Goal: Transaction & Acquisition: Purchase product/service

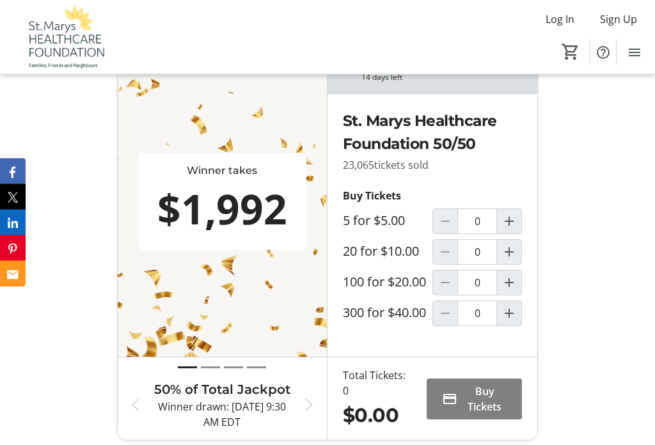
scroll to position [482, 0]
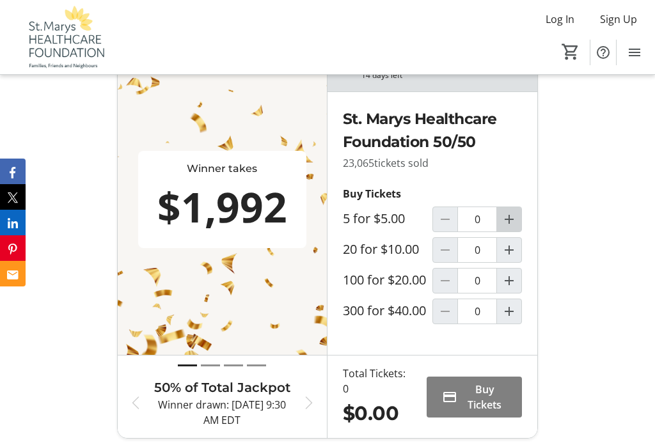
click at [509, 227] on mat-icon "Increment by one" at bounding box center [508, 219] width 15 height 15
type input "1"
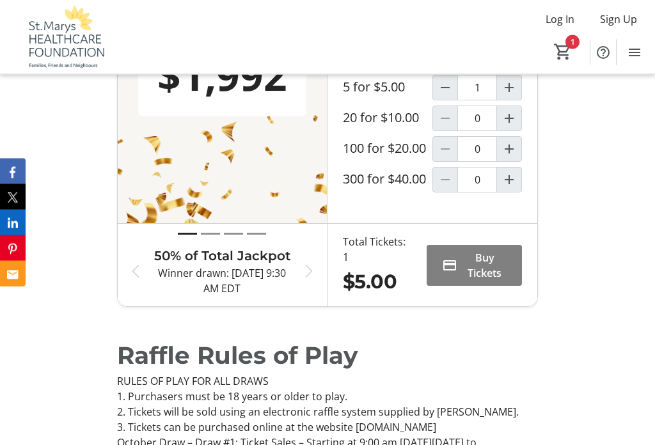
scroll to position [614, 0]
click at [493, 281] on span "Buy Tickets" at bounding box center [484, 265] width 44 height 31
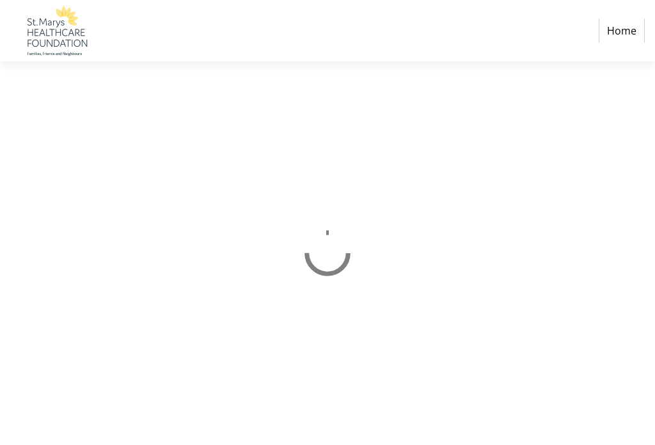
select select "CA"
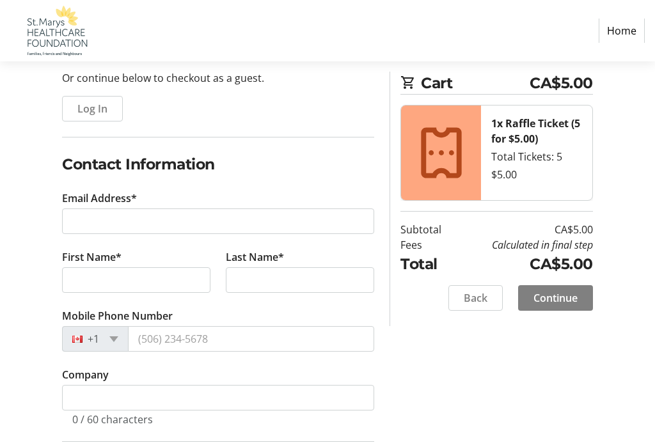
scroll to position [127, 0]
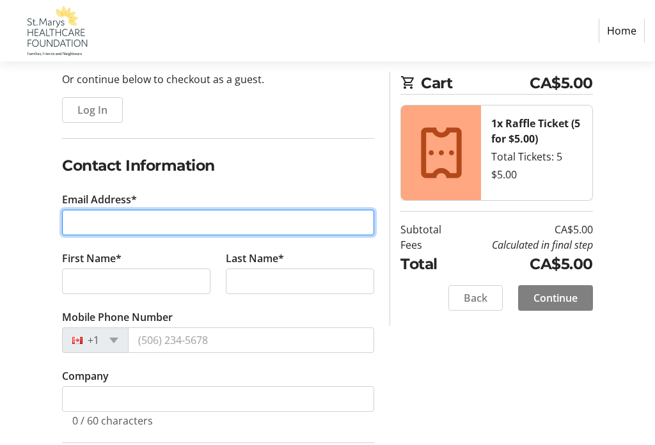
click at [127, 218] on input "Email Address*" at bounding box center [218, 223] width 312 height 26
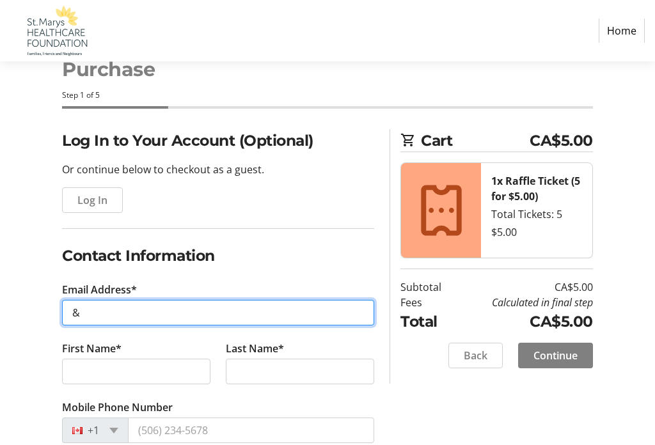
scroll to position [0, 0]
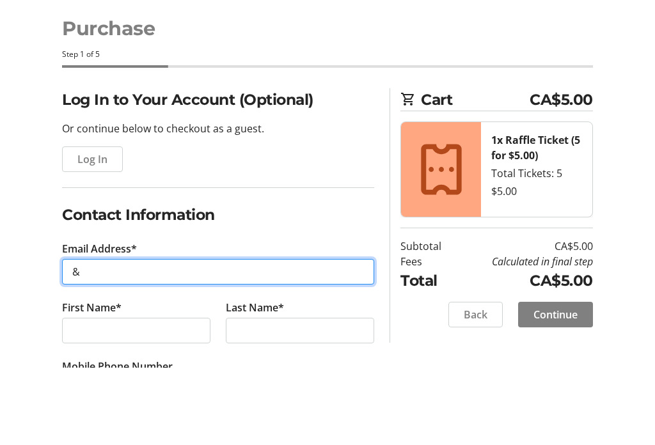
type input "&"
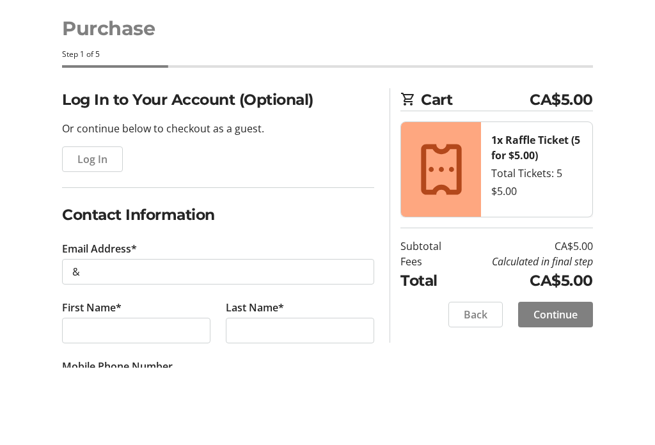
click at [106, 230] on span "Log In" at bounding box center [92, 237] width 30 height 15
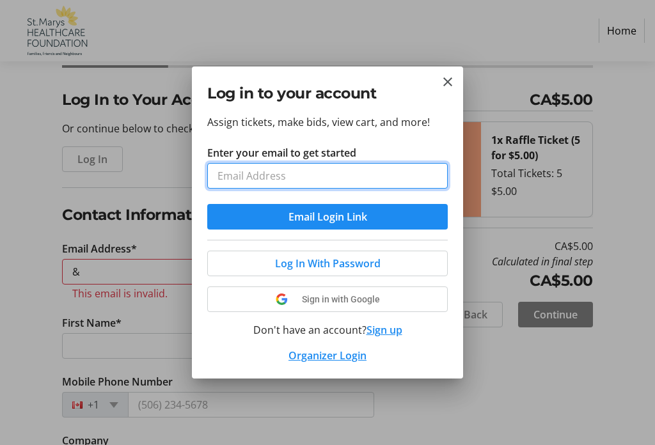
click at [297, 173] on input "Enter your email to get started" at bounding box center [327, 176] width 241 height 26
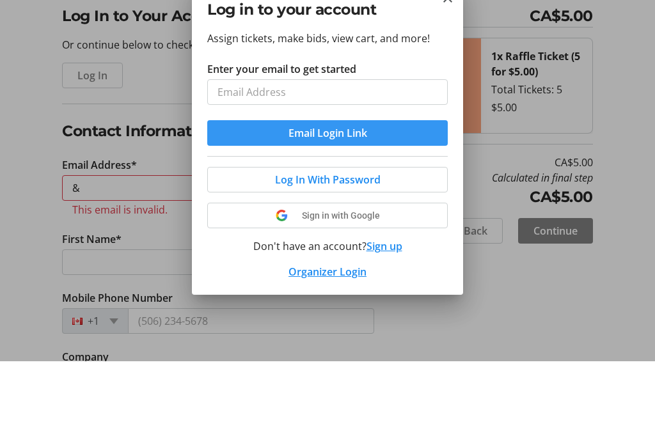
click at [342, 204] on button "Email Login Link" at bounding box center [327, 217] width 241 height 26
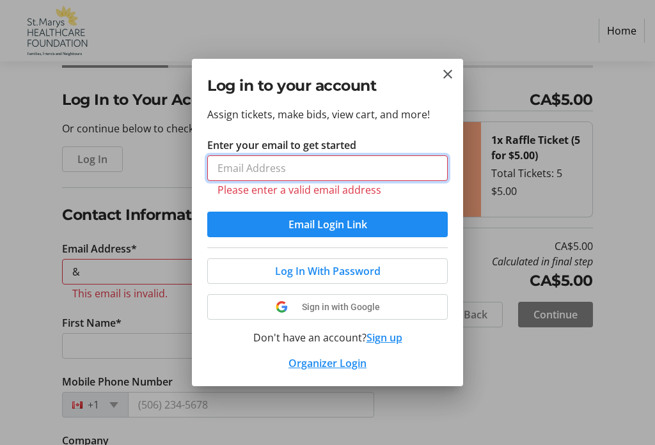
click at [281, 167] on input "Enter your email to get started" at bounding box center [327, 168] width 241 height 26
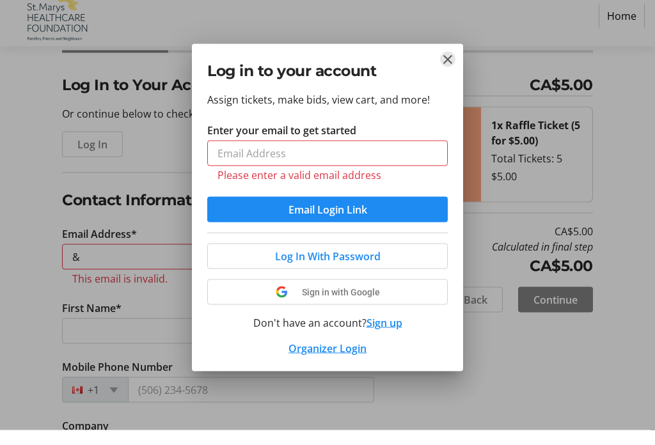
click at [452, 67] on mat-icon "Close" at bounding box center [447, 74] width 15 height 15
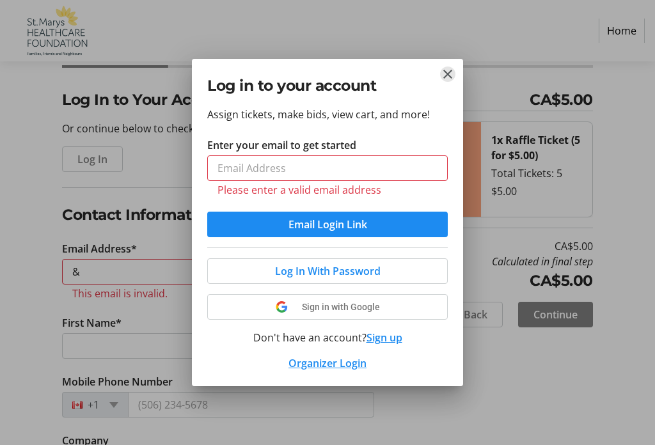
scroll to position [78, 0]
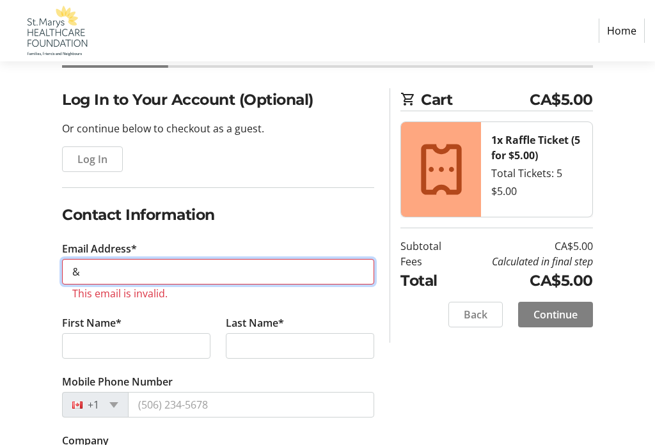
click at [182, 267] on input "&" at bounding box center [218, 272] width 312 height 26
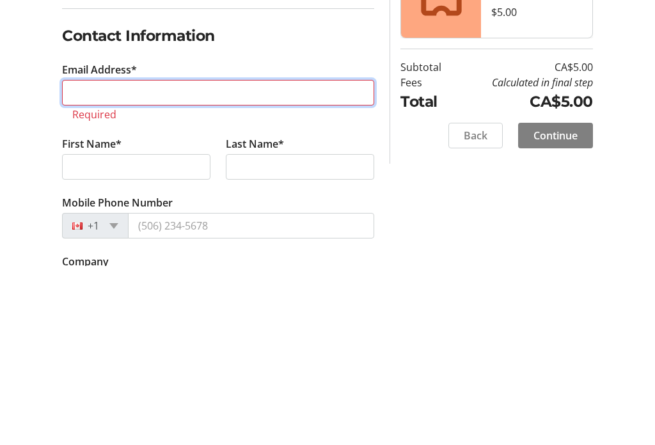
click at [175, 259] on input "Email Address*" at bounding box center [218, 272] width 312 height 26
click at [164, 259] on input "Email Address*" at bounding box center [218, 272] width 312 height 26
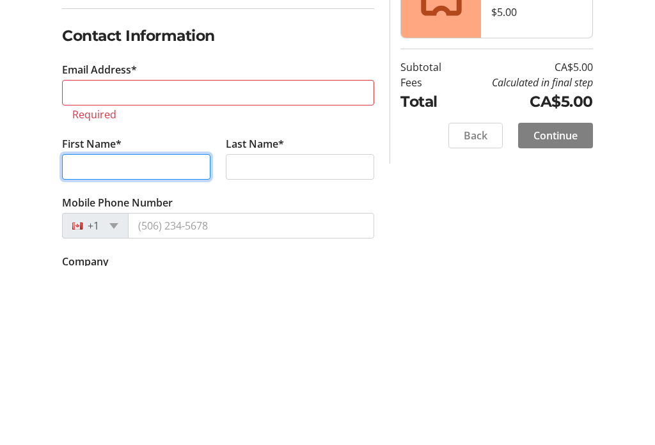
click at [123, 333] on input "First Name*" at bounding box center [136, 346] width 148 height 26
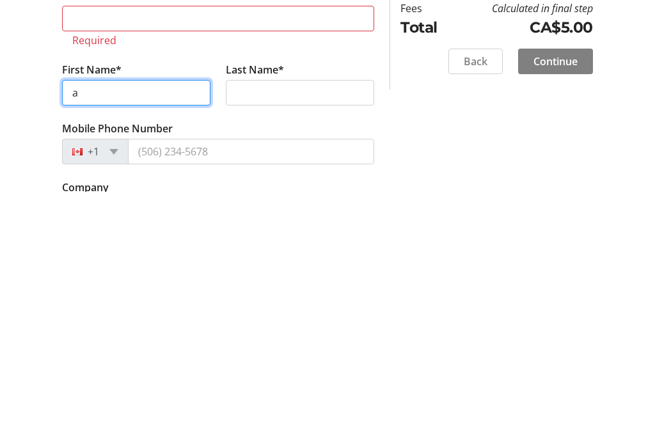
type input "a"
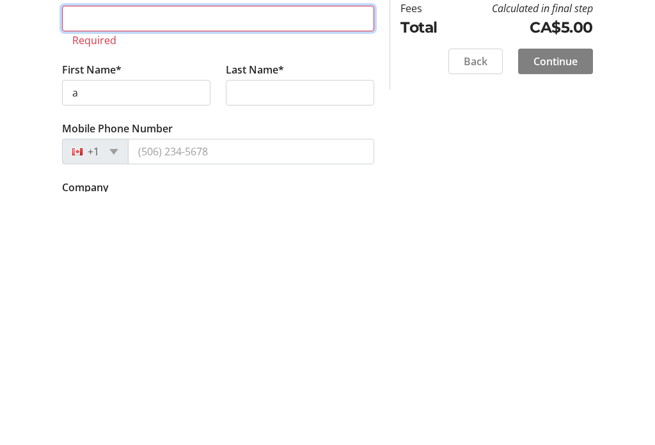
click at [124, 259] on input "Email Address*" at bounding box center [218, 272] width 312 height 26
click at [100, 259] on input "Email Address*" at bounding box center [218, 272] width 312 height 26
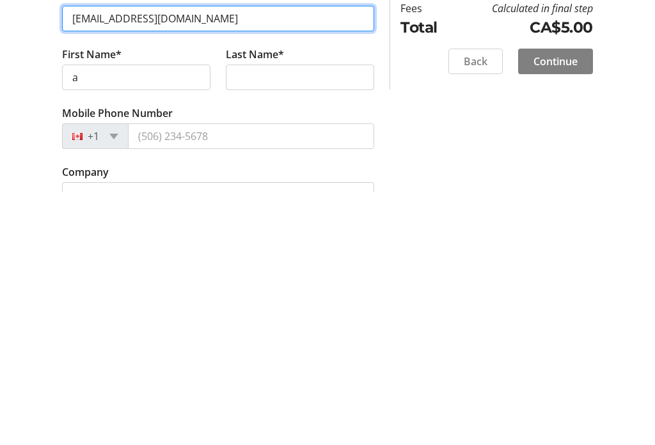
type input "[EMAIL_ADDRESS][DOMAIN_NAME]"
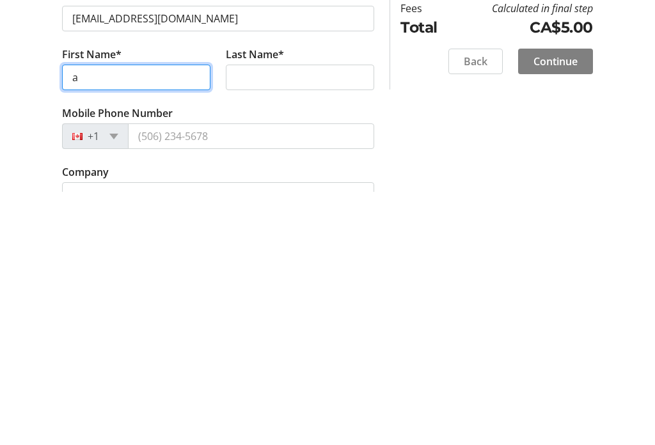
click at [114, 318] on input "a" at bounding box center [136, 331] width 148 height 26
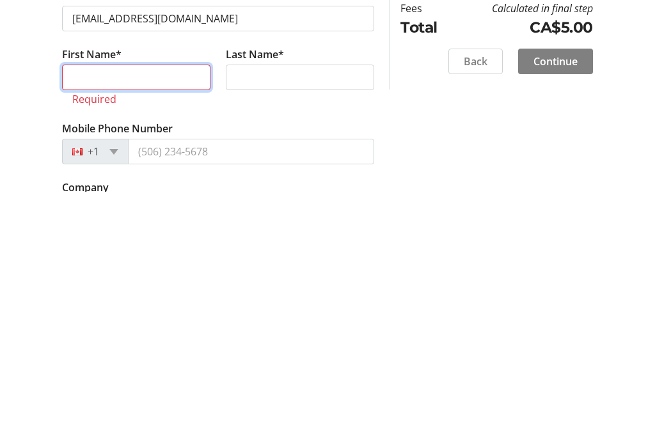
type input "r"
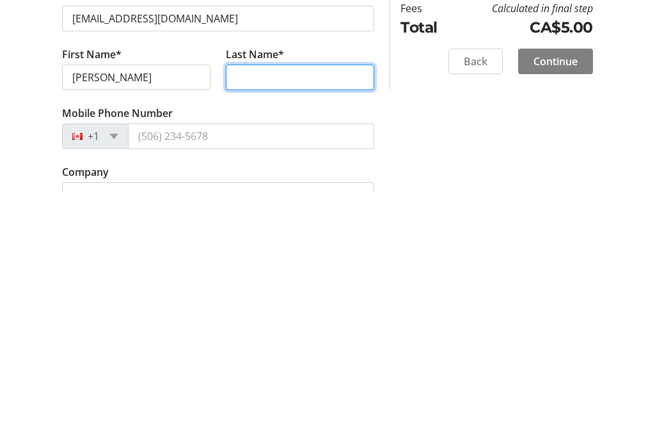
click at [279, 318] on input "Last Name*" at bounding box center [300, 331] width 148 height 26
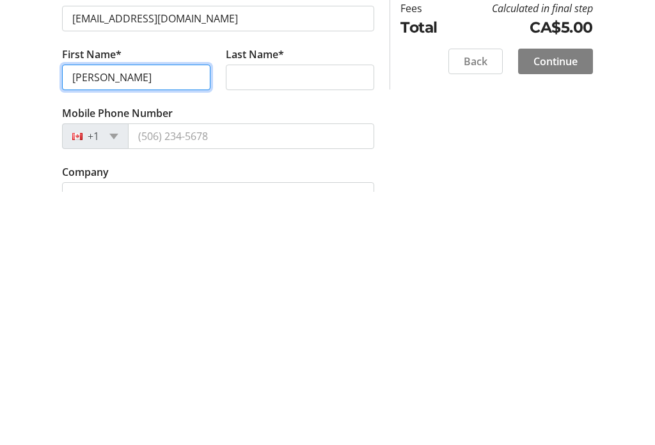
click at [147, 318] on input "[PERSON_NAME]" at bounding box center [136, 331] width 148 height 26
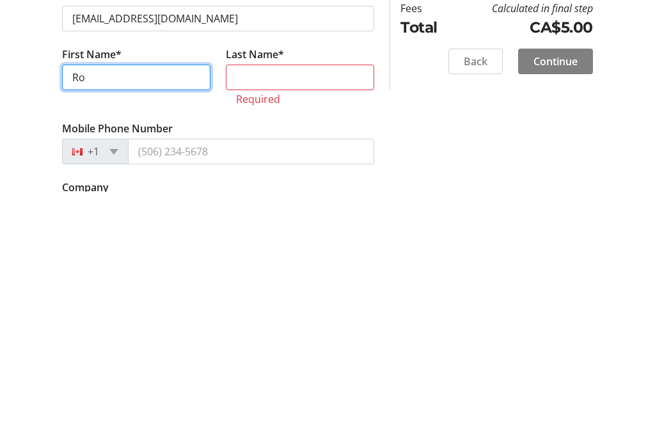
type input "R"
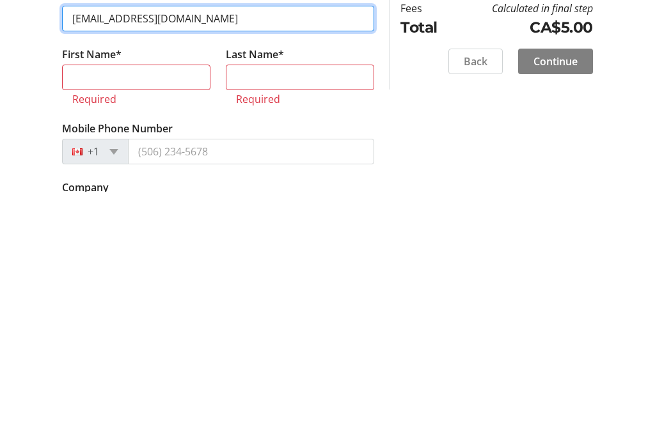
click at [257, 259] on input "[EMAIL_ADDRESS][DOMAIN_NAME]" at bounding box center [218, 272] width 312 height 26
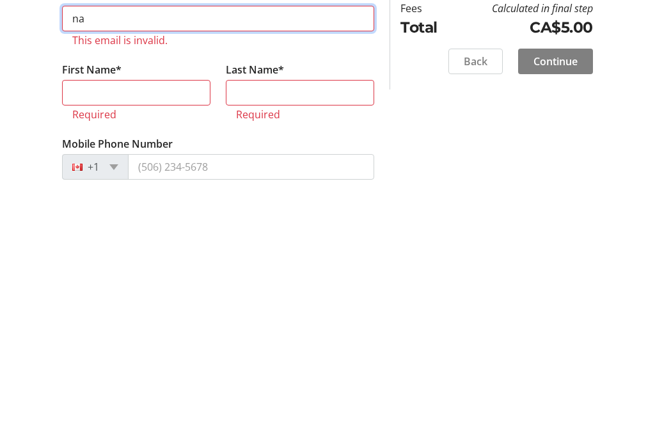
type input "n"
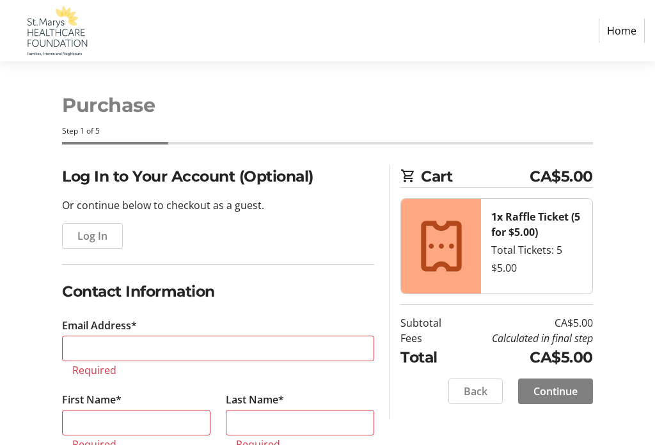
scroll to position [0, 0]
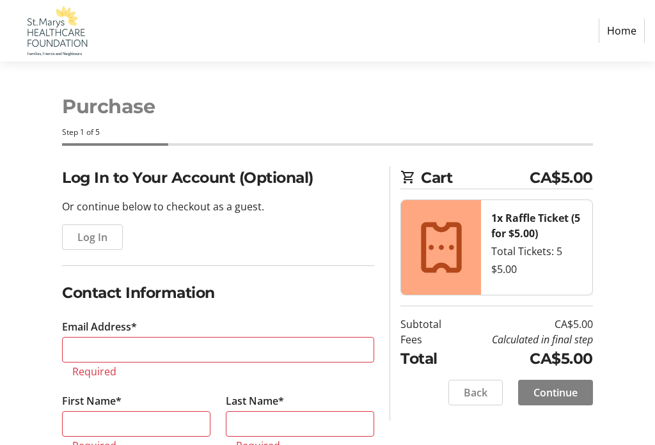
click at [86, 240] on span "Log In" at bounding box center [92, 237] width 30 height 15
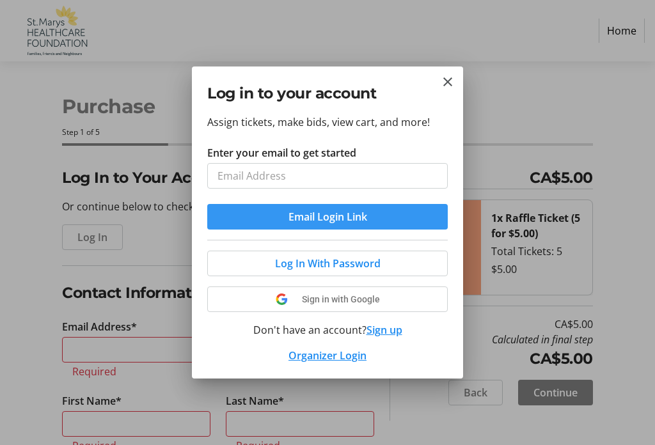
click at [384, 223] on span "submit" at bounding box center [327, 216] width 241 height 31
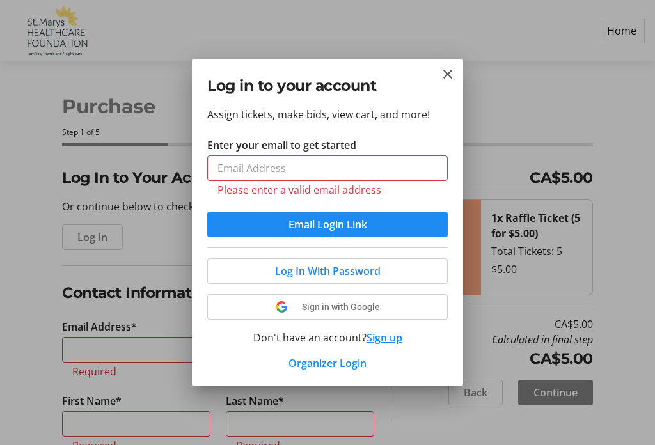
click at [353, 221] on span "Email Login Link" at bounding box center [327, 224] width 79 height 15
click at [261, 167] on input "Enter your email to get started" at bounding box center [327, 168] width 241 height 26
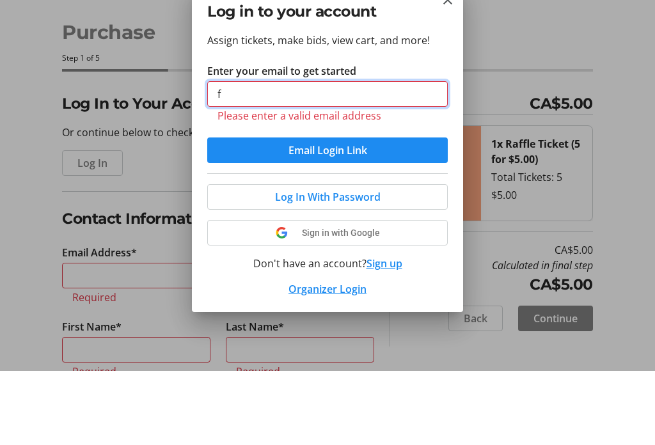
type input "f"
click at [327, 212] on button "Email Login Link" at bounding box center [327, 225] width 241 height 26
type input "n"
type input "w"
click at [327, 212] on button "Email Login Link" at bounding box center [327, 225] width 241 height 26
